Goal: Find contact information: Find contact information

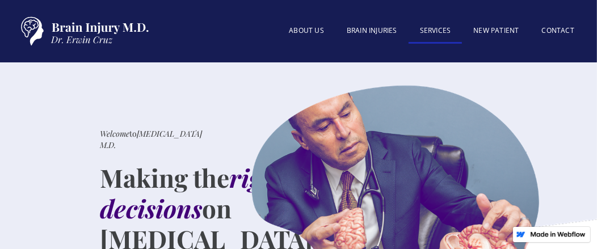
click at [435, 28] on link "SERVICES" at bounding box center [436, 31] width 54 height 24
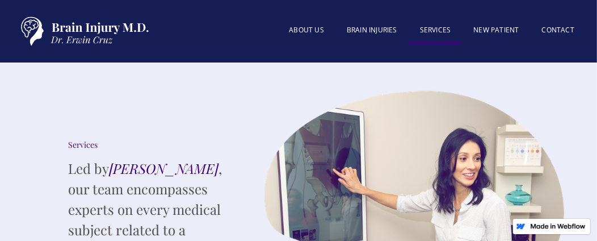
drag, startPoint x: 596, startPoint y: 20, endPoint x: 596, endPoint y: 33, distance: 13.1
click at [596, 33] on div "About US BRAIN INJURIES SERVICES New patient Contact" at bounding box center [298, 31] width 597 height 62
click at [380, 28] on link "BRAIN INJURIES" at bounding box center [371, 31] width 73 height 24
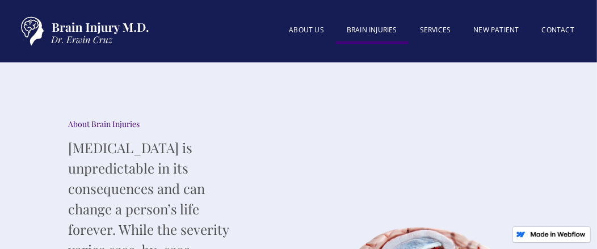
drag, startPoint x: 600, startPoint y: 24, endPoint x: 345, endPoint y: 142, distance: 281.3
click at [345, 142] on div at bounding box center [395, 232] width 290 height 340
drag, startPoint x: 600, startPoint y: 23, endPoint x: 333, endPoint y: 136, distance: 290.4
click at [333, 136] on div at bounding box center [395, 232] width 290 height 340
click at [563, 26] on link "Contact" at bounding box center [558, 31] width 55 height 24
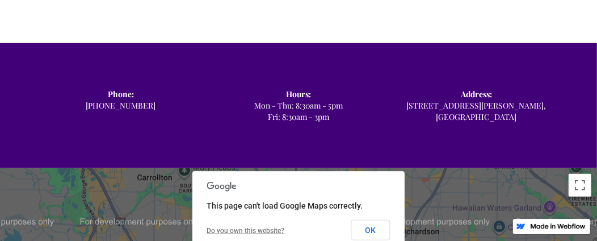
scroll to position [668, 0]
